Goal: Book appointment/travel/reservation

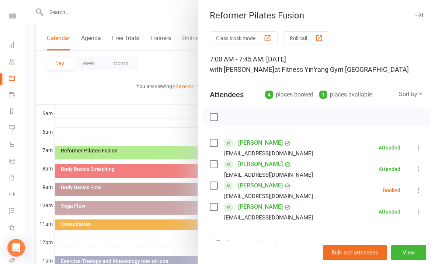
click at [422, 185] on li "[PERSON_NAME] [PERSON_NAME][EMAIL_ADDRESS][DOMAIN_NAME] Booked More info Remove…" at bounding box center [317, 190] width 214 height 21
click at [422, 187] on icon at bounding box center [418, 190] width 7 height 7
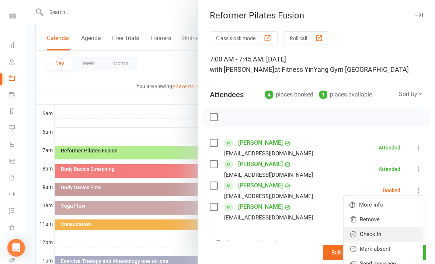
click at [382, 234] on link "Check in" at bounding box center [383, 234] width 79 height 15
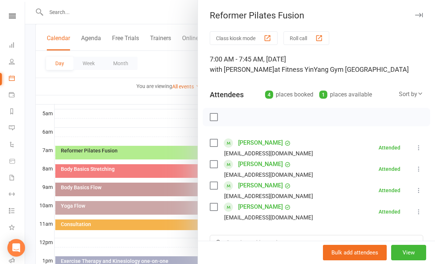
click at [108, 170] on div at bounding box center [230, 132] width 410 height 264
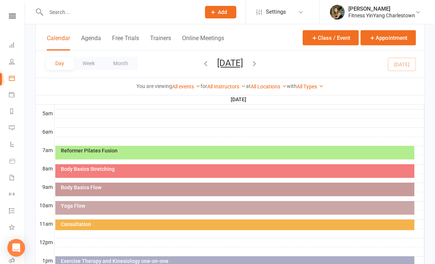
click at [131, 171] on div "Body Basics Stretching" at bounding box center [236, 169] width 353 height 5
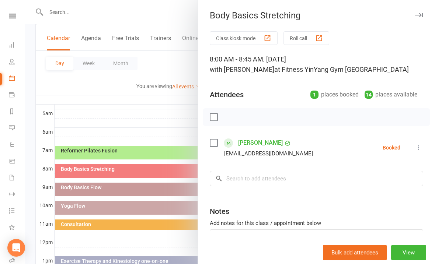
click at [135, 113] on div at bounding box center [230, 132] width 410 height 264
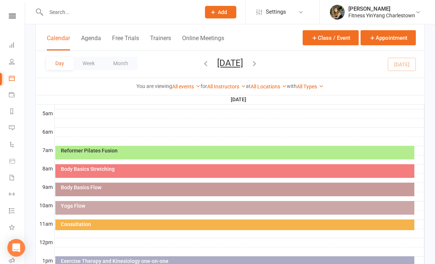
click at [115, 187] on div "Body Basics Flow" at bounding box center [236, 187] width 353 height 5
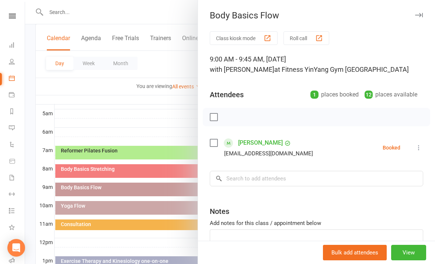
click at [104, 207] on div at bounding box center [230, 132] width 410 height 264
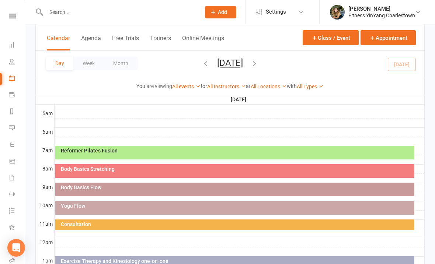
click at [124, 208] on div "Yoga Flow" at bounding box center [236, 206] width 353 height 5
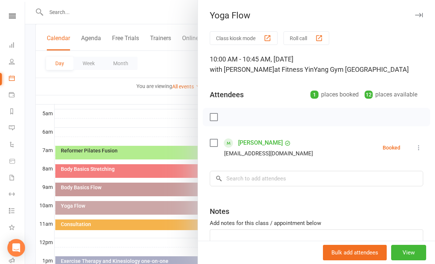
click at [127, 118] on div at bounding box center [230, 132] width 410 height 264
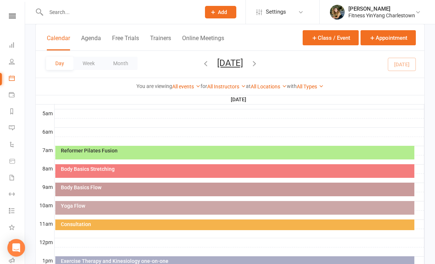
click at [147, 186] on div "Body Basics Flow" at bounding box center [236, 187] width 353 height 5
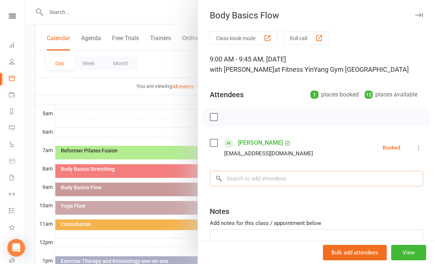
click at [236, 177] on input "search" at bounding box center [317, 178] width 214 height 15
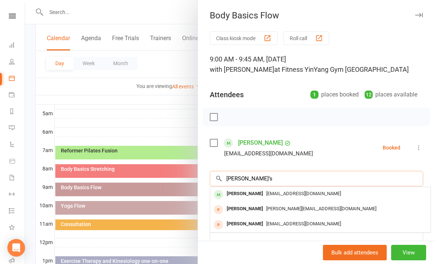
click at [302, 186] on input "[PERSON_NAME]’s" at bounding box center [317, 178] width 214 height 15
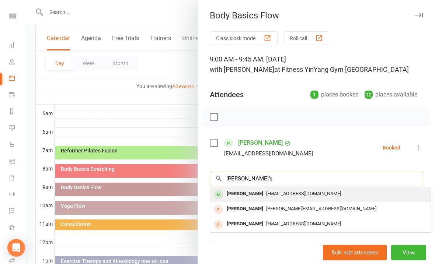
type input "[PERSON_NAME]’s"
click at [305, 196] on span "[EMAIL_ADDRESS][DOMAIN_NAME]" at bounding box center [303, 194] width 75 height 6
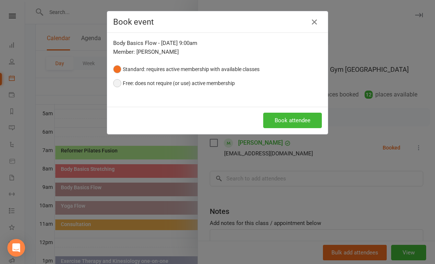
click at [114, 89] on button "Free: does not require (or use) active membership" at bounding box center [174, 83] width 122 height 14
click at [295, 122] on button "Book attendee" at bounding box center [292, 120] width 59 height 15
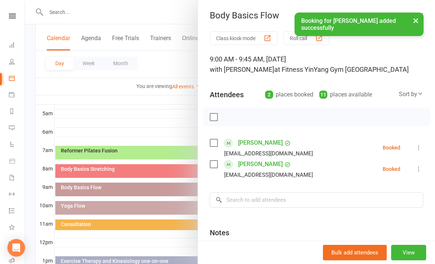
click at [161, 127] on div at bounding box center [230, 132] width 410 height 264
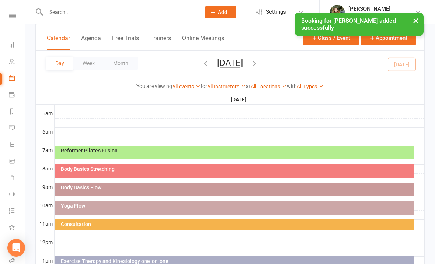
click at [124, 170] on div "Body Basics Stretching" at bounding box center [236, 169] width 353 height 5
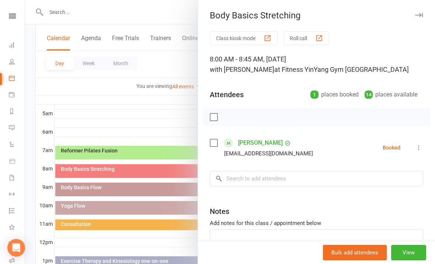
click at [423, 144] on button at bounding box center [419, 147] width 9 height 9
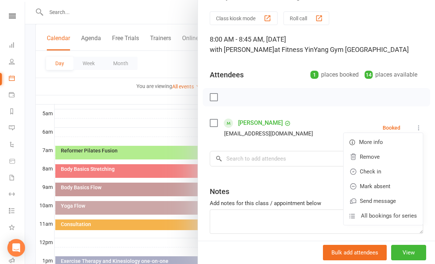
scroll to position [25, 0]
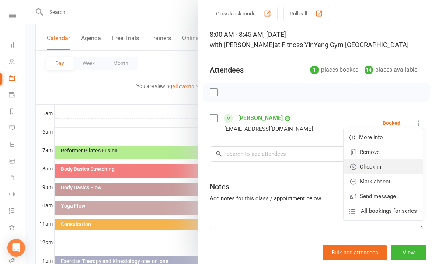
click at [380, 164] on link "Check in" at bounding box center [383, 167] width 79 height 15
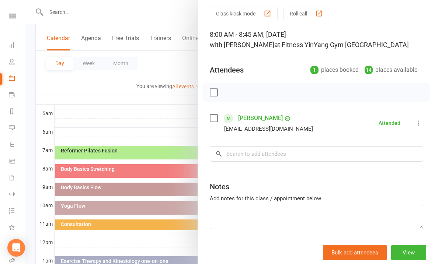
click at [156, 108] on div at bounding box center [230, 132] width 410 height 264
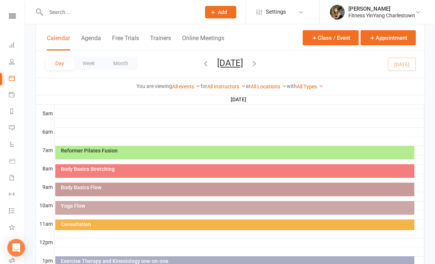
click at [166, 154] on div "Reformer Pilates Fusion" at bounding box center [234, 153] width 359 height 14
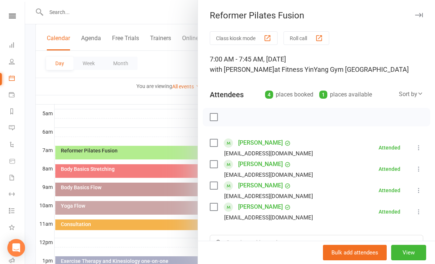
click at [155, 117] on div at bounding box center [230, 132] width 410 height 264
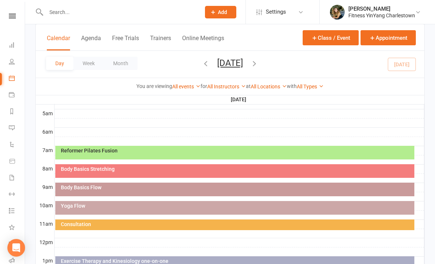
click at [132, 210] on div "Yoga Flow" at bounding box center [234, 208] width 359 height 14
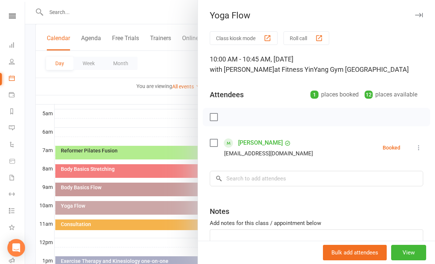
click at [155, 119] on div at bounding box center [230, 132] width 410 height 264
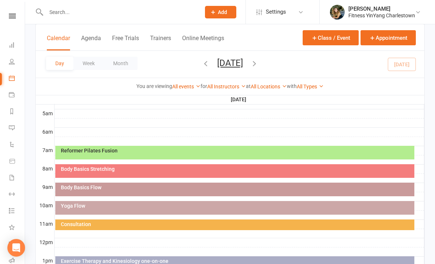
scroll to position [149, 0]
